Goal: Task Accomplishment & Management: Complete application form

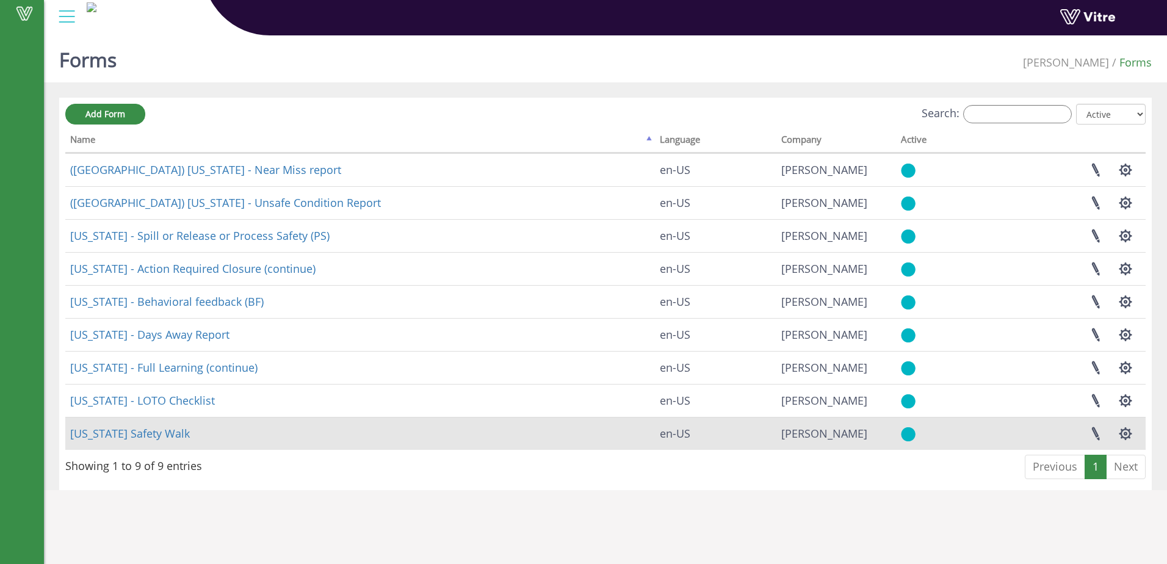
click at [268, 431] on td "Georgia Safety Walk" at bounding box center [360, 433] width 590 height 33
click at [268, 431] on td "[US_STATE] Safety Walk" at bounding box center [360, 433] width 590 height 33
click at [1090, 432] on link at bounding box center [1096, 434] width 31 height 32
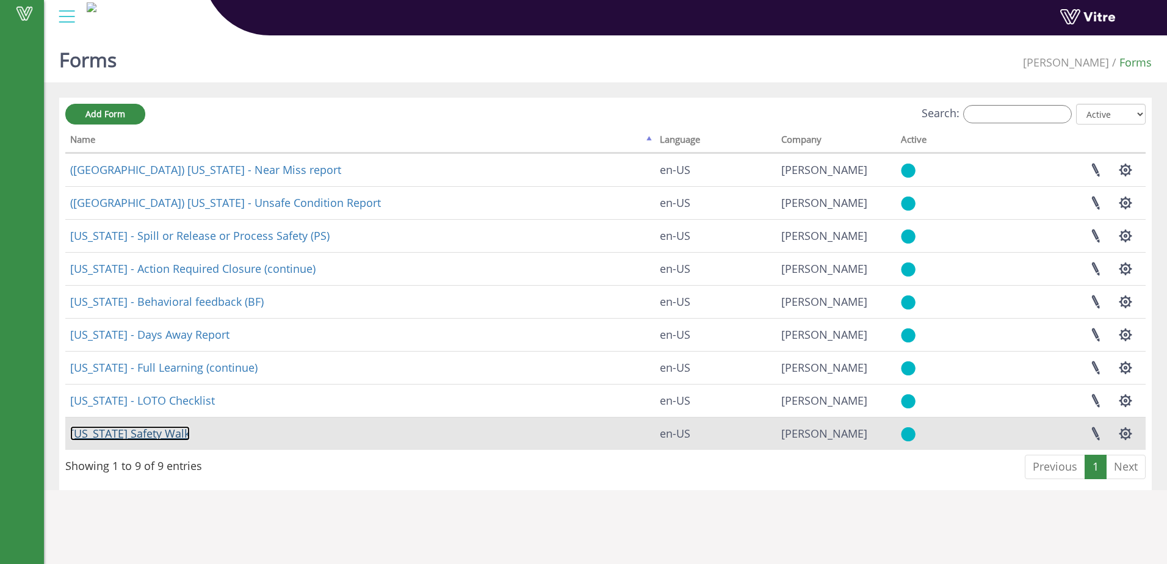
click at [147, 433] on link "[US_STATE] Safety Walk" at bounding box center [130, 433] width 120 height 15
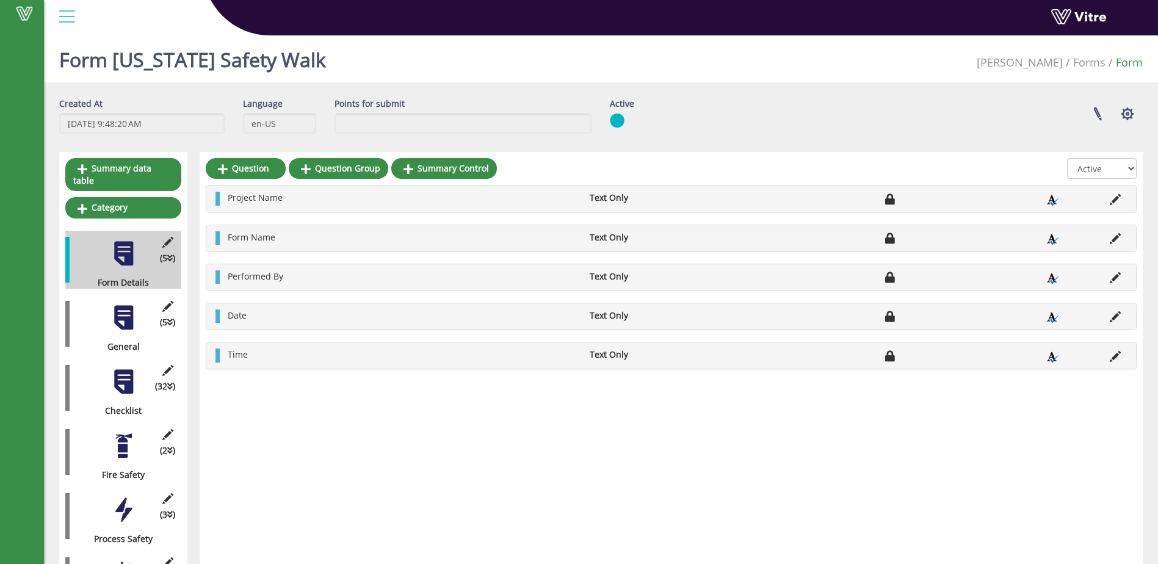
click at [126, 382] on div at bounding box center [123, 381] width 27 height 27
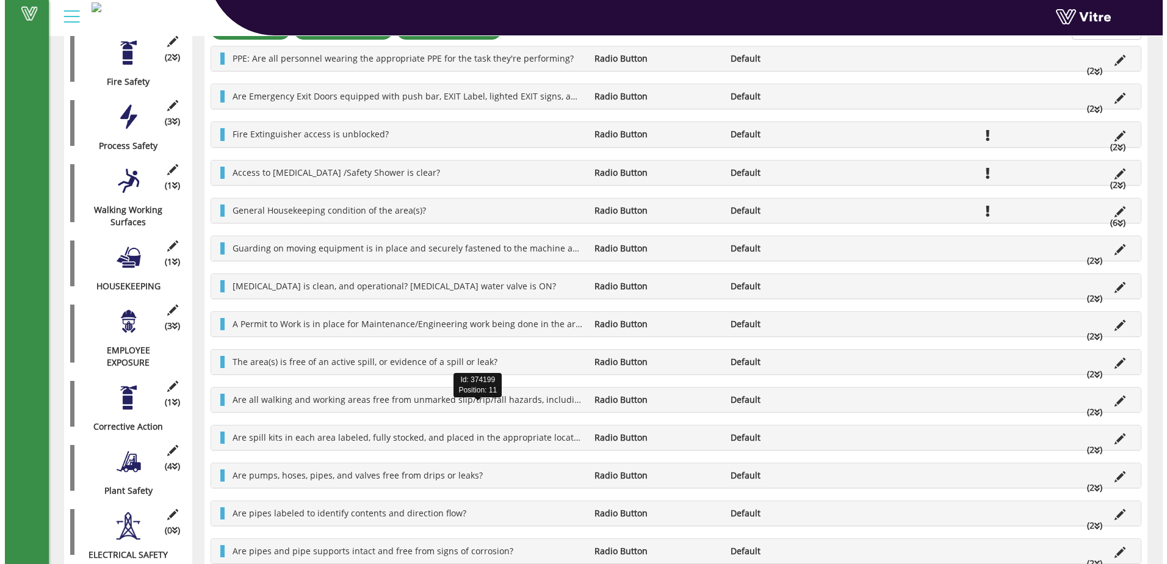
scroll to position [427, 0]
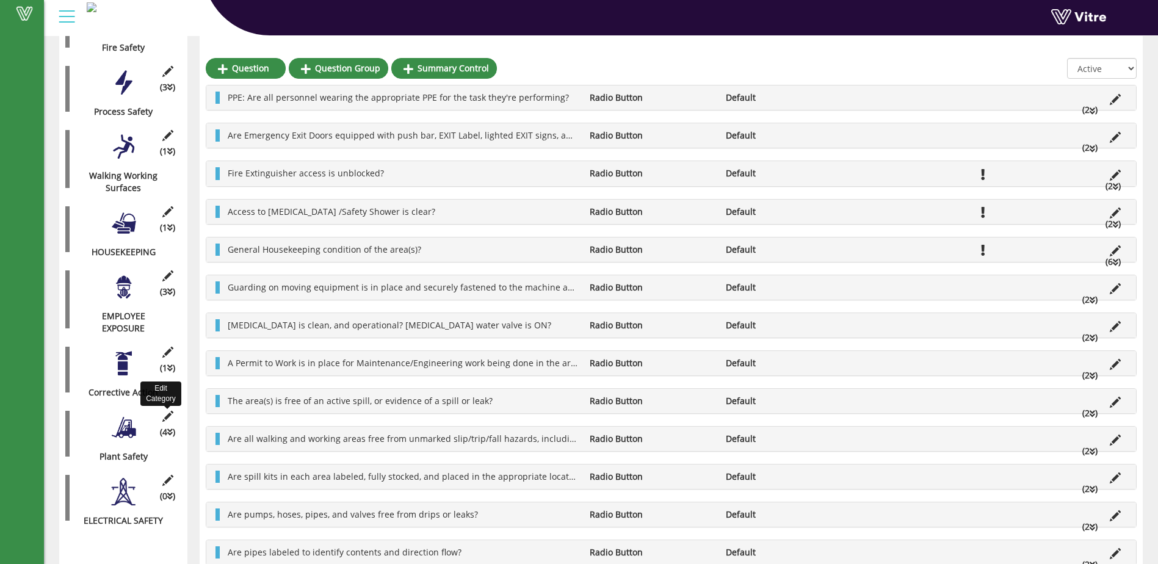
click at [170, 411] on icon at bounding box center [167, 416] width 15 height 11
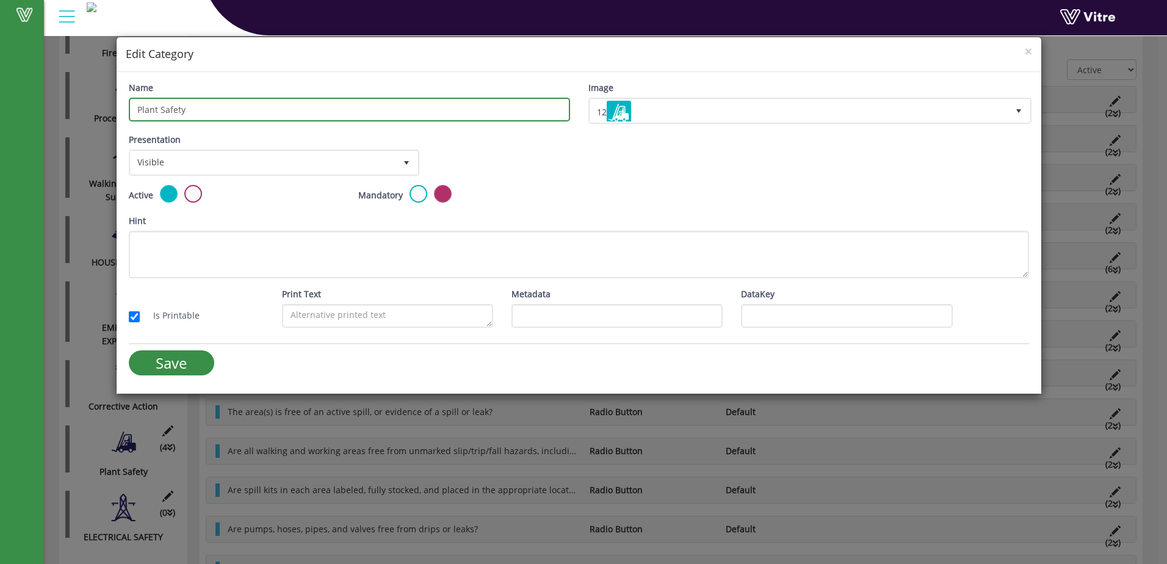
drag, startPoint x: 158, startPoint y: 111, endPoint x: 133, endPoint y: 112, distance: 24.5
click at [132, 112] on input "Plant Safety" at bounding box center [349, 110] width 441 height 24
type input "Workplace Safety"
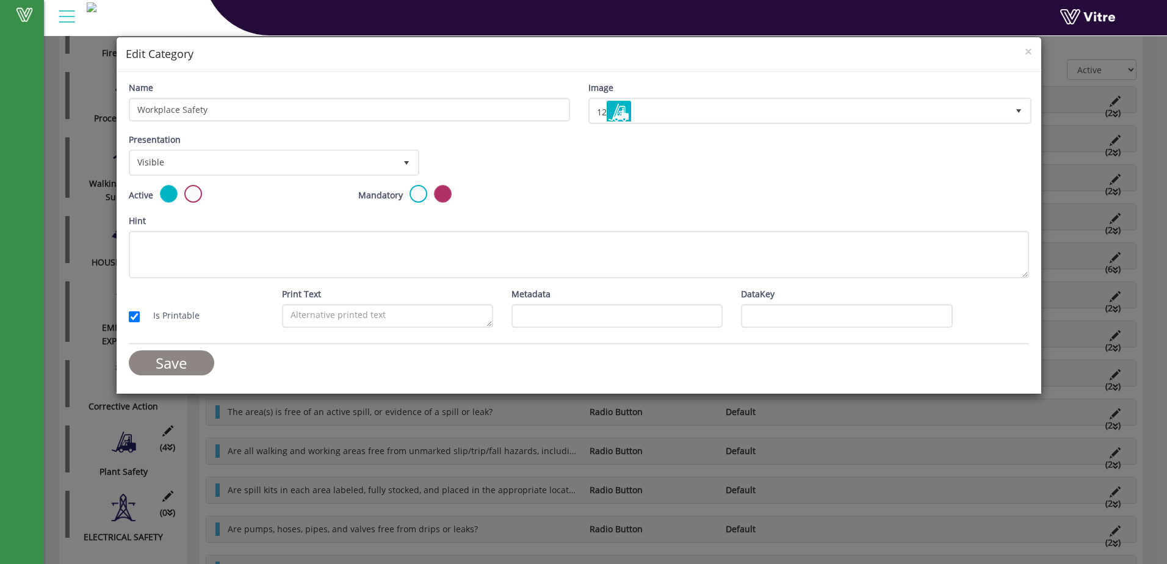
click at [181, 361] on input "Save" at bounding box center [171, 362] width 85 height 25
